Goal: Task Accomplishment & Management: Manage account settings

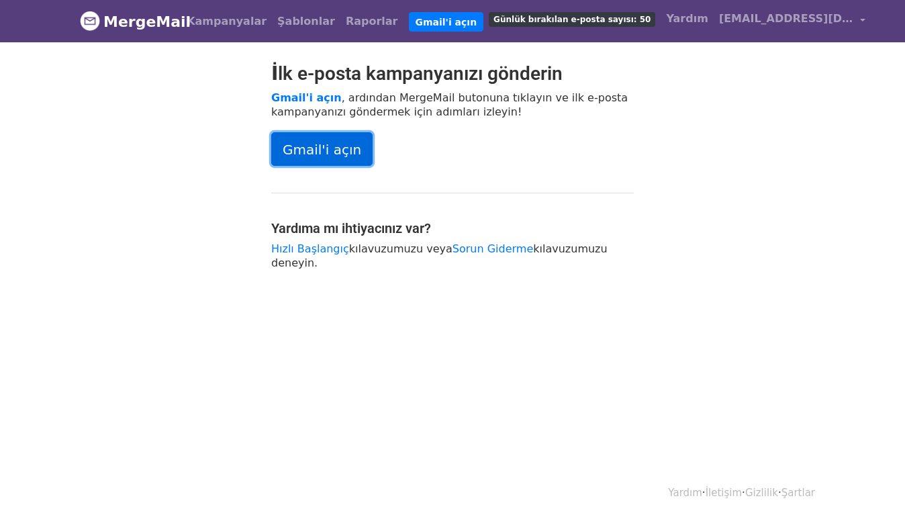
click at [310, 148] on font "Gmail'i açın" at bounding box center [322, 150] width 79 height 16
click at [466, 249] on font "Sorun Giderme" at bounding box center [493, 248] width 81 height 13
click at [302, 95] on font "Gmail'i açın" at bounding box center [306, 97] width 71 height 13
click at [740, 21] on font "[EMAIL_ADDRESS][DOMAIN_NAME]" at bounding box center [824, 18] width 210 height 13
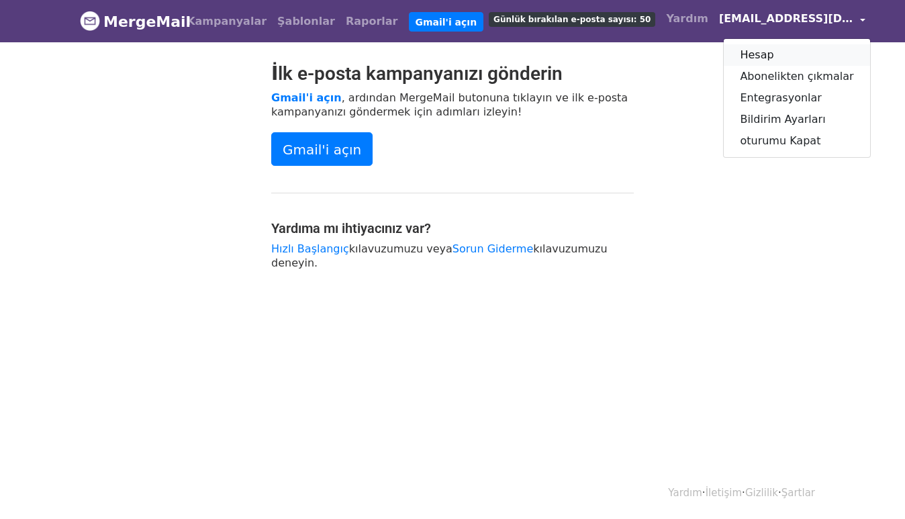
click at [740, 55] on font "Hesap" at bounding box center [757, 54] width 34 height 13
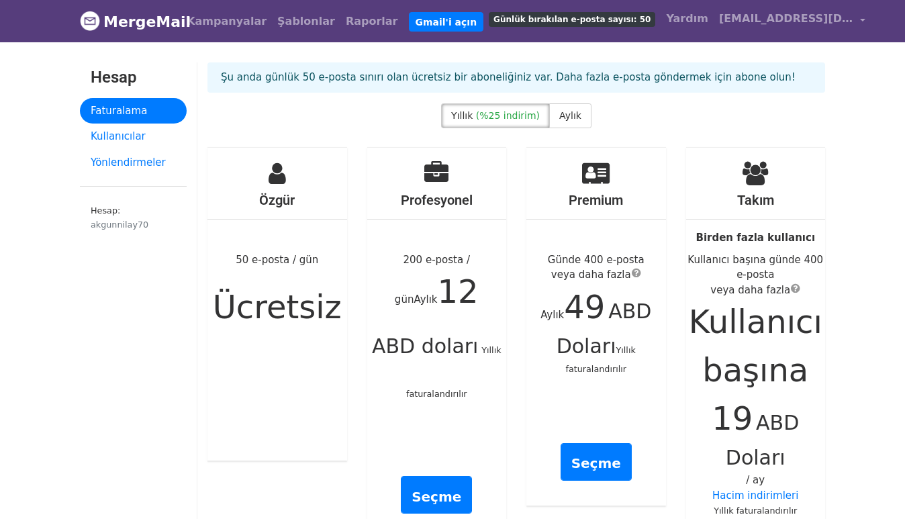
click at [283, 275] on div "Özgür 50 e-posta / gün Ücretsiz" at bounding box center [278, 304] width 140 height 313
click at [251, 272] on div "Özgür 50 e-posta / gün Ücretsiz" at bounding box center [278, 304] width 140 height 313
click at [101, 137] on font "Kullanıcılar" at bounding box center [118, 136] width 55 height 12
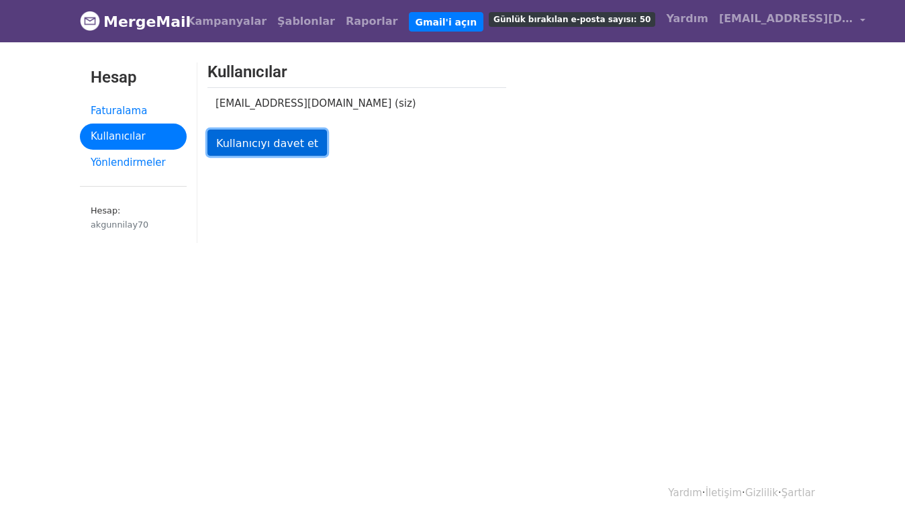
click at [240, 147] on font "Kullanıcıyı davet et" at bounding box center [267, 142] width 102 height 13
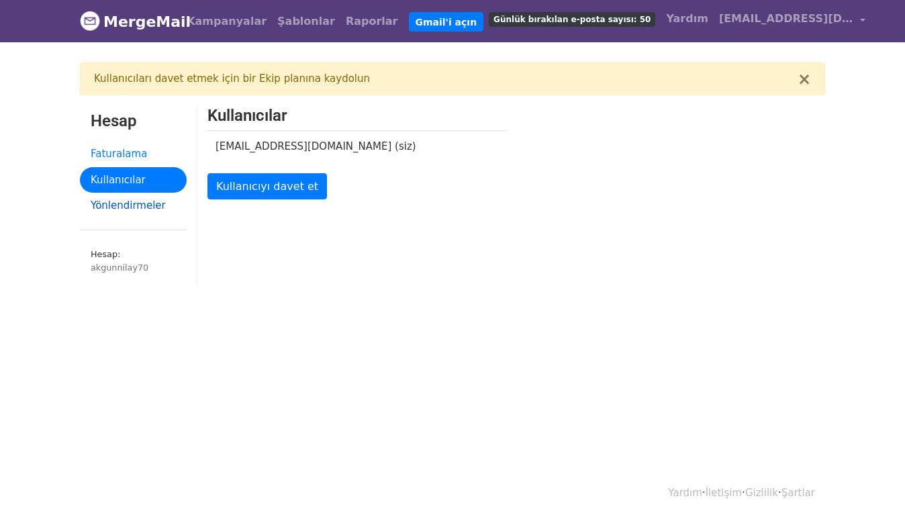
click at [146, 205] on font "Yönlendirmeler" at bounding box center [128, 205] width 75 height 12
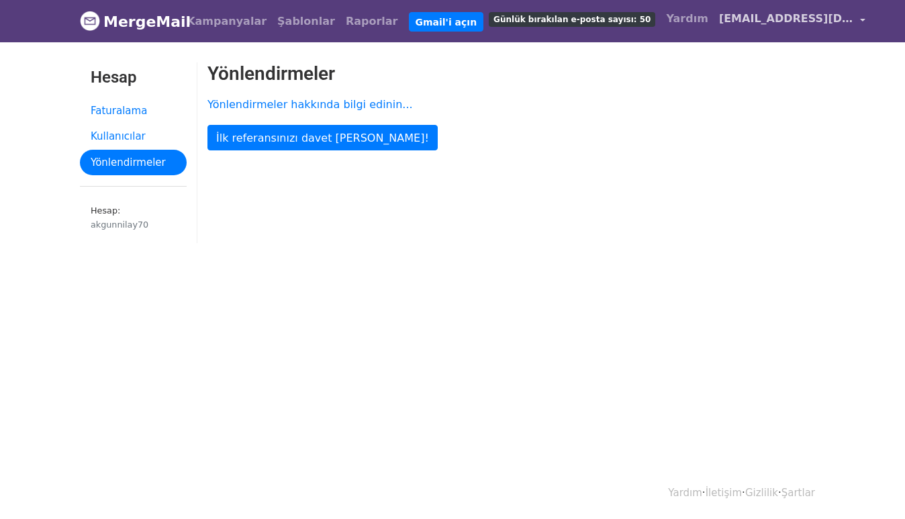
click at [719, 22] on font "[EMAIL_ADDRESS][DOMAIN_NAME]" at bounding box center [824, 18] width 210 height 13
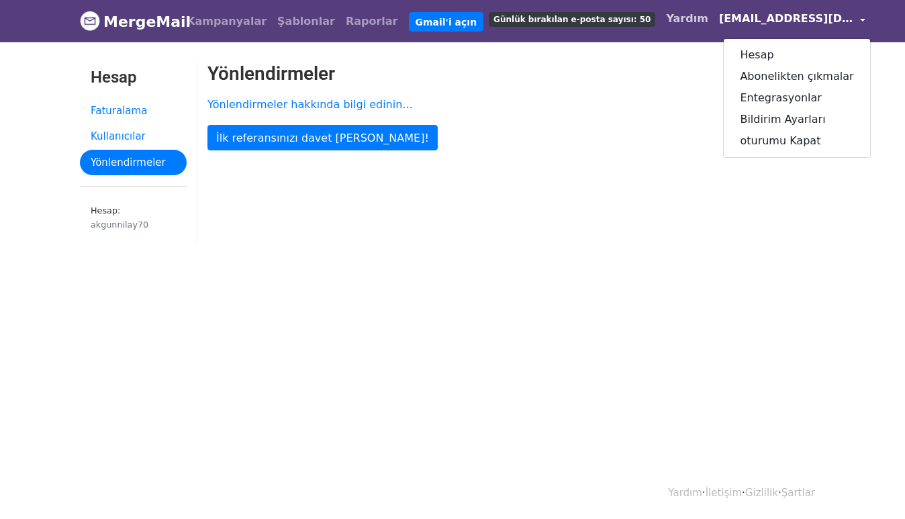
click at [666, 25] on font "Yardım" at bounding box center [687, 18] width 42 height 13
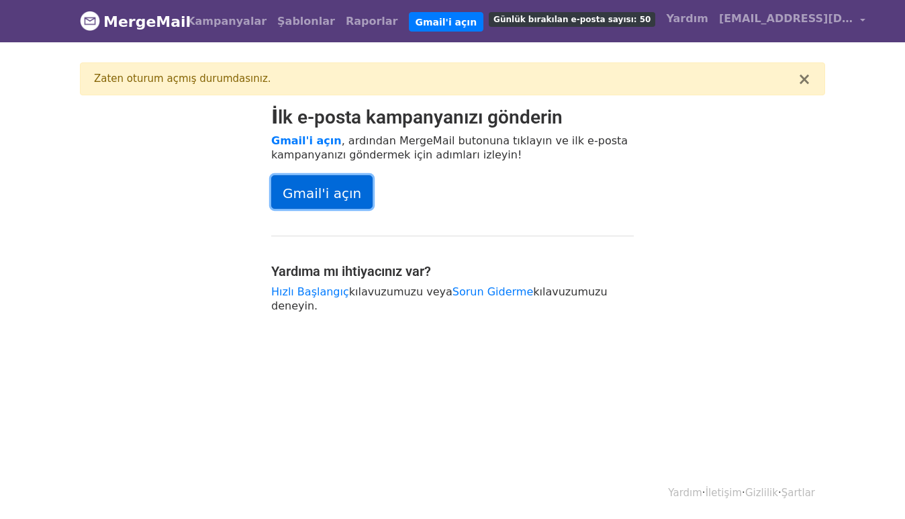
click at [334, 196] on font "Gmail'i açın" at bounding box center [322, 193] width 79 height 16
click at [468, 291] on font "Sorun Giderme" at bounding box center [493, 291] width 81 height 13
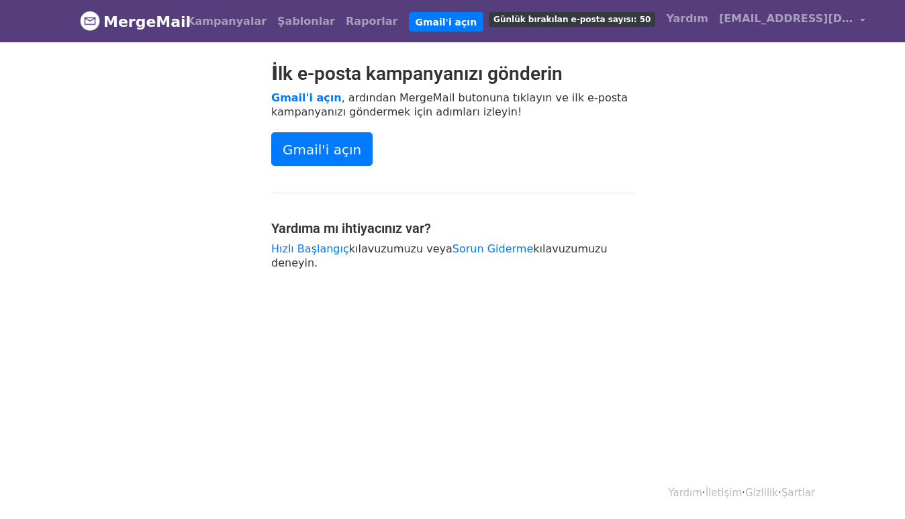
click at [575, 19] on font "Günlük bırakılan e-posta sayısı: 50" at bounding box center [572, 19] width 157 height 9
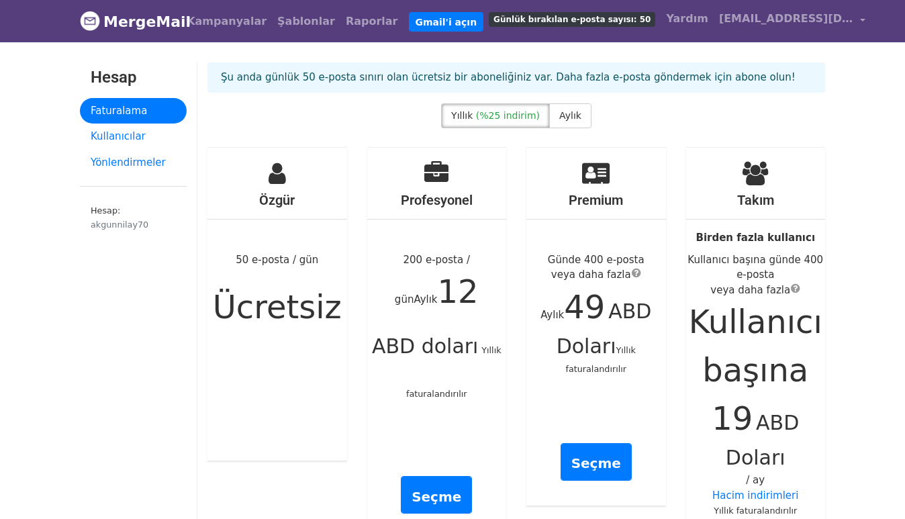
click at [280, 293] on font "Ücretsiz" at bounding box center [277, 307] width 129 height 38
click at [118, 139] on font "Kullanıcılar" at bounding box center [118, 136] width 55 height 12
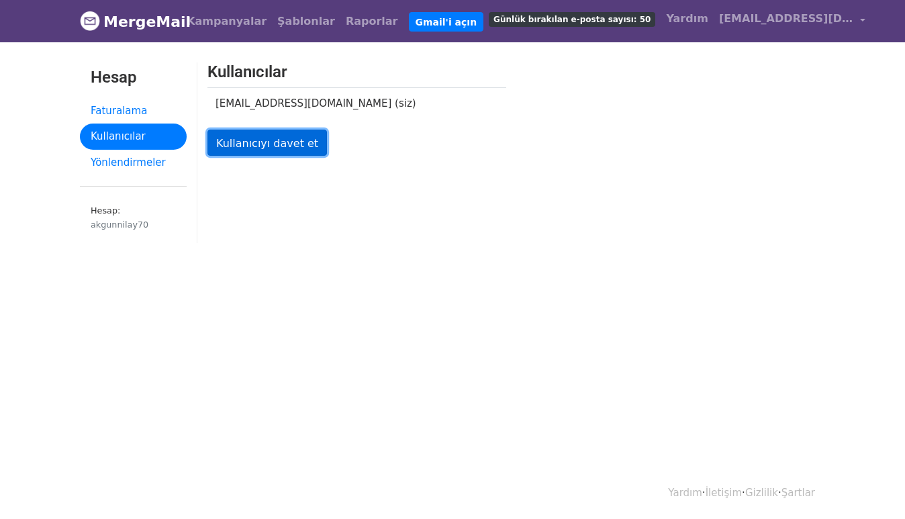
click at [241, 142] on font "Kullanıcıyı davet et" at bounding box center [267, 142] width 102 height 13
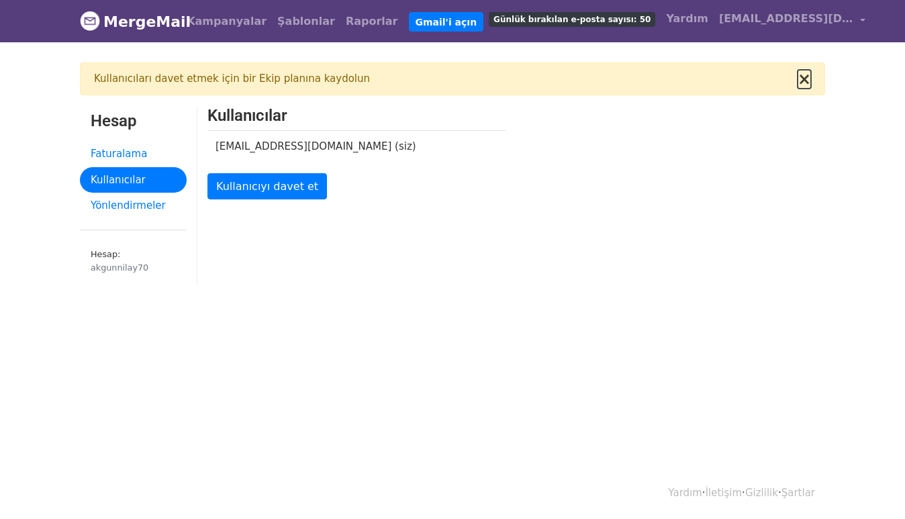
click at [806, 76] on font "×" at bounding box center [804, 79] width 13 height 19
